Goal: Navigation & Orientation: Find specific page/section

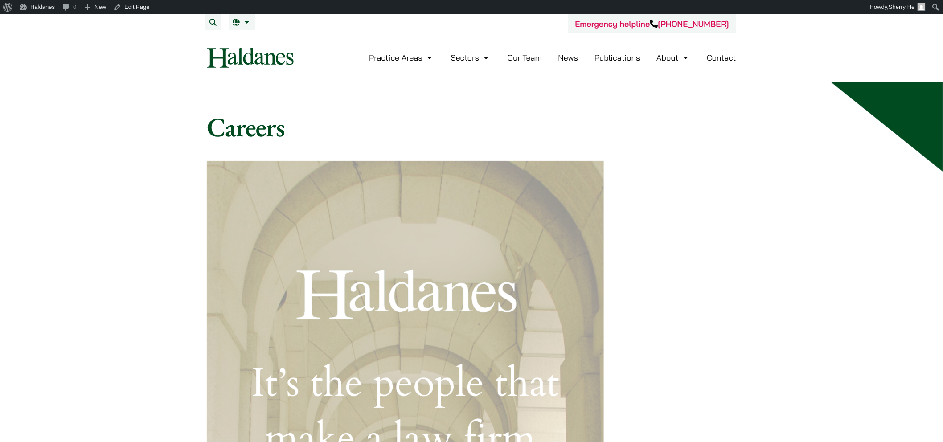
click at [563, 56] on link "News" at bounding box center [569, 58] width 20 height 10
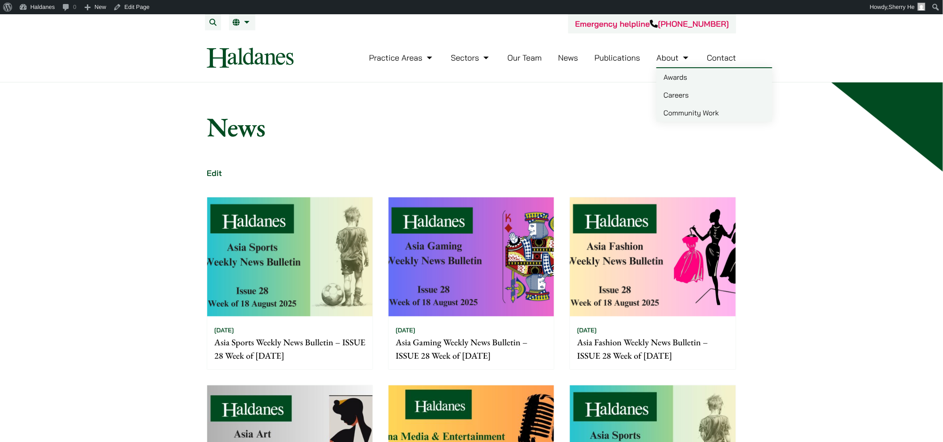
click at [685, 94] on link "Careers" at bounding box center [715, 95] width 116 height 18
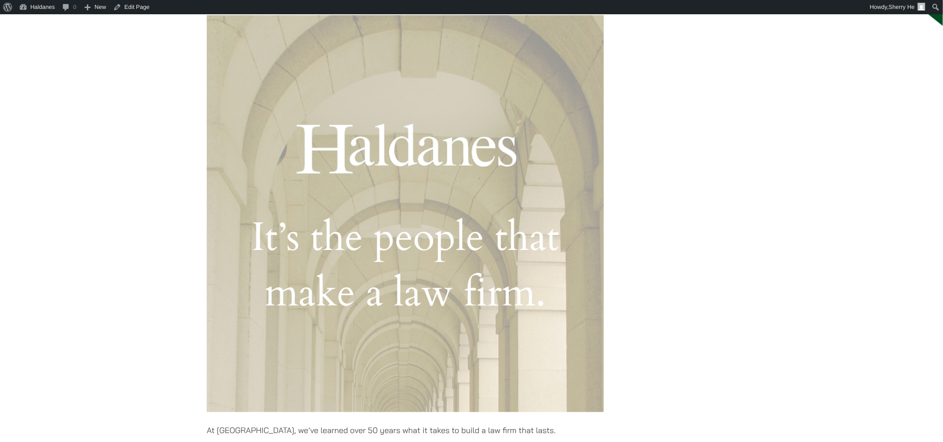
scroll to position [198, 0]
